Goal: Information Seeking & Learning: Learn about a topic

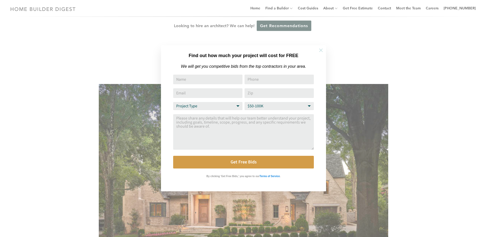
click at [320, 52] on icon at bounding box center [321, 50] width 6 height 6
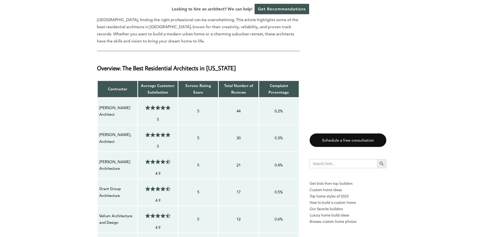
scroll to position [356, 0]
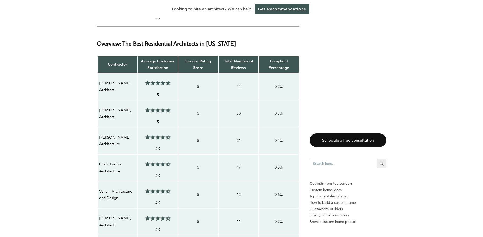
click at [109, 84] on p "Sophie Piesse Architect" at bounding box center [117, 86] width 37 height 13
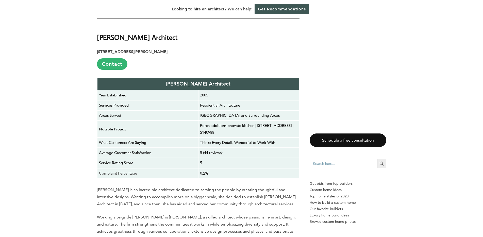
scroll to position [919, 0]
click at [125, 37] on b "Sophie Piesse Architect" at bounding box center [137, 37] width 81 height 9
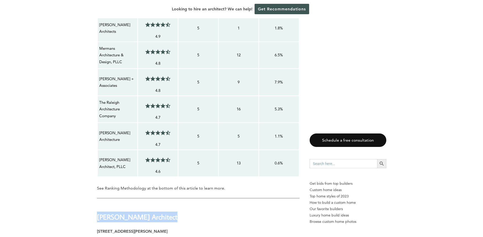
scroll to position [743, 0]
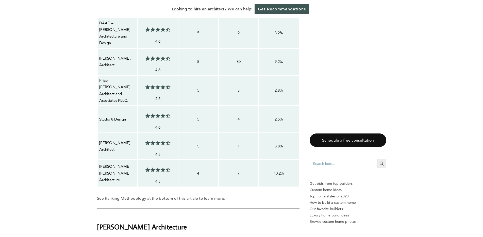
scroll to position [610, 0]
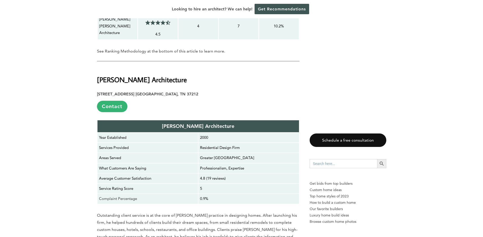
scroll to position [821, 0]
